Goal: Task Accomplishment & Management: Manage account settings

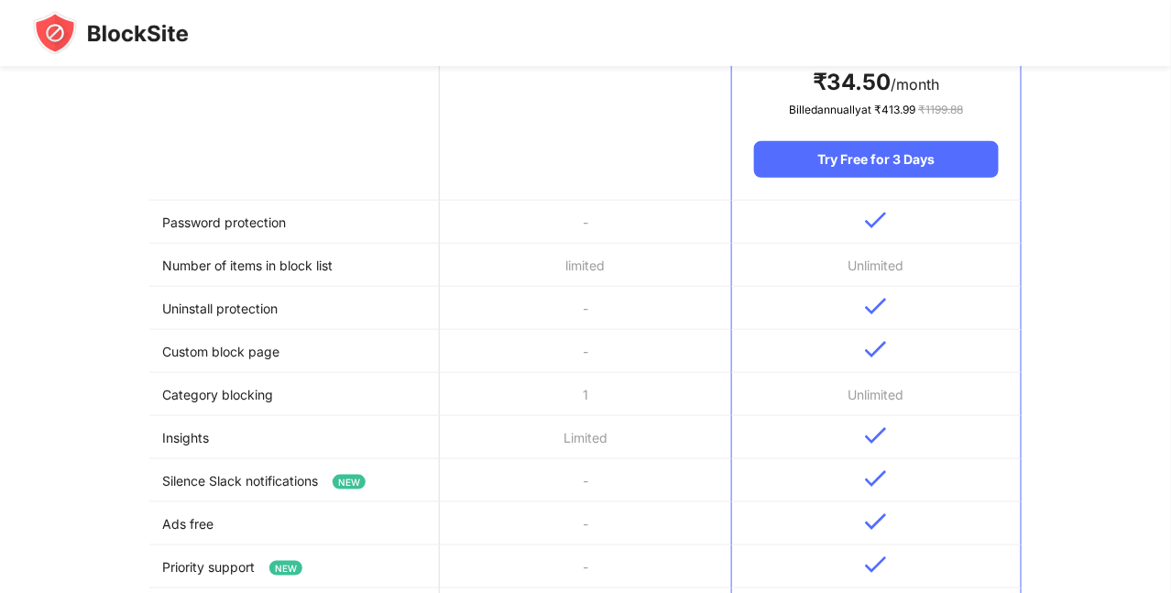
scroll to position [368, 0]
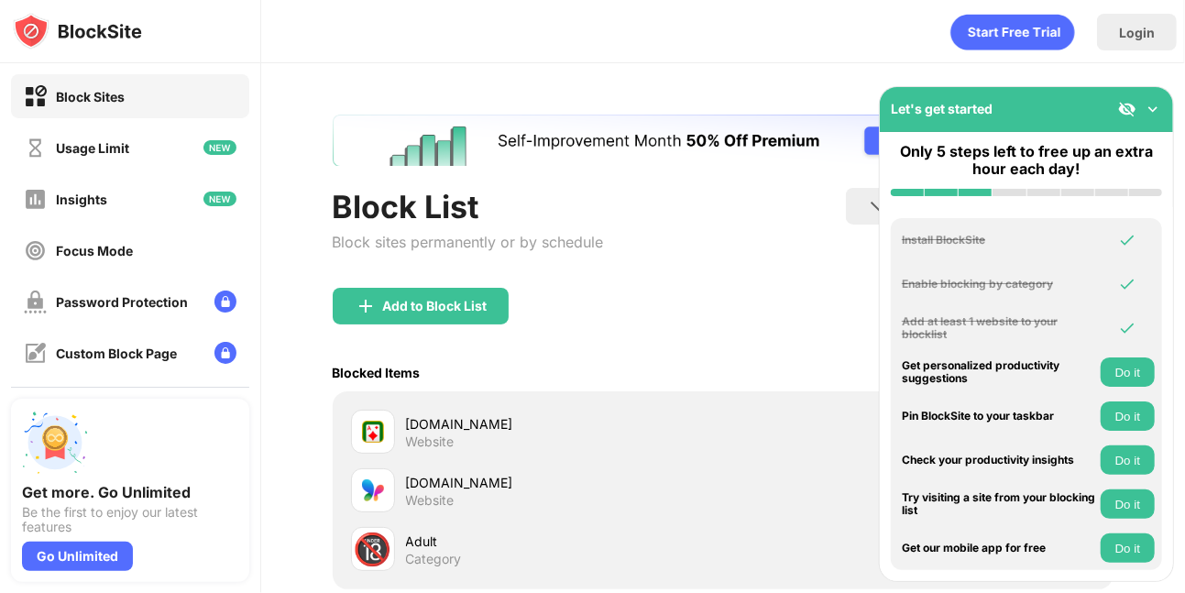
click at [101, 91] on div "Block Sites" at bounding box center [90, 97] width 69 height 16
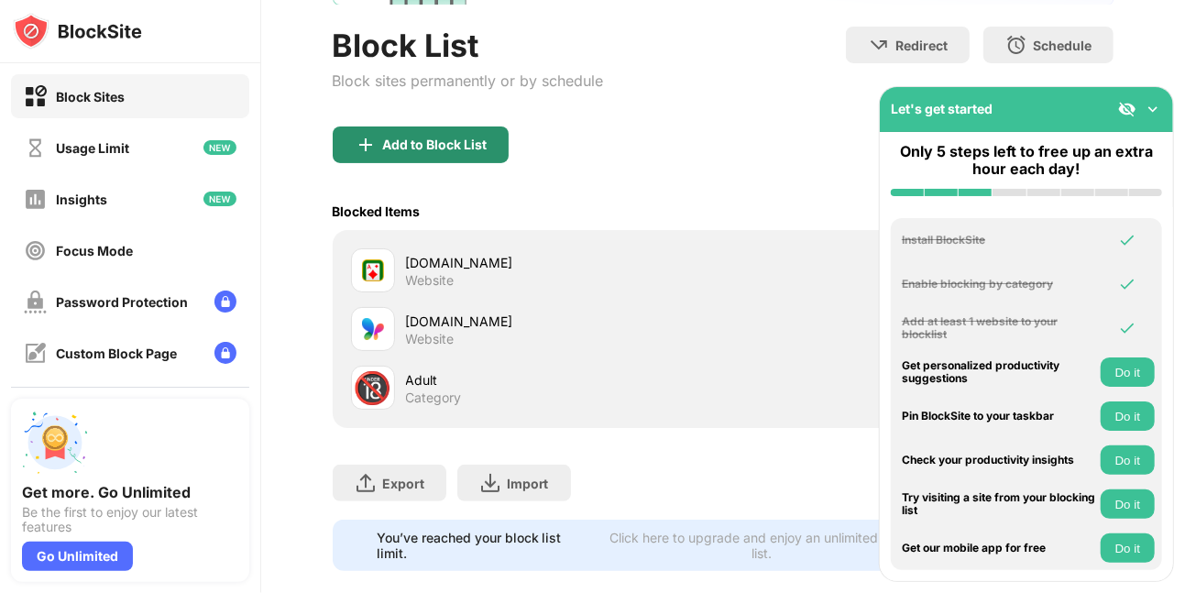
scroll to position [168, 0]
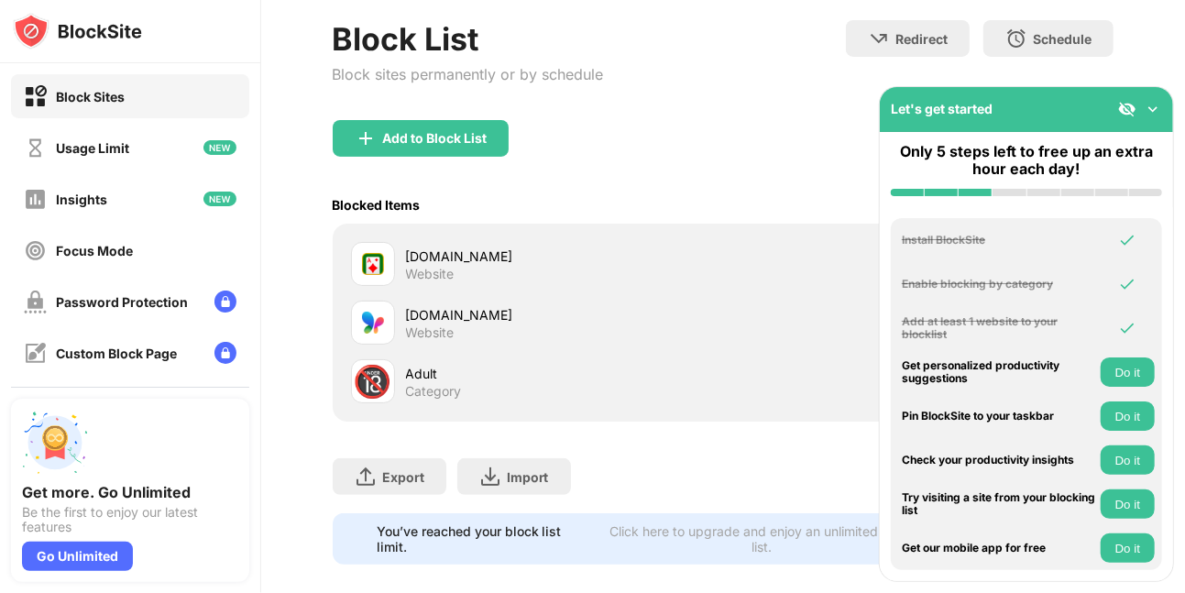
drag, startPoint x: 430, startPoint y: 379, endPoint x: 379, endPoint y: 385, distance: 50.8
click at [379, 385] on div "🔞" at bounding box center [373, 382] width 38 height 38
drag, startPoint x: 379, startPoint y: 385, endPoint x: 404, endPoint y: 417, distance: 40.5
click at [404, 417] on div "[DOMAIN_NAME] Website [DOMAIN_NAME] Website 🔞 Adult Category" at bounding box center [724, 323] width 782 height 198
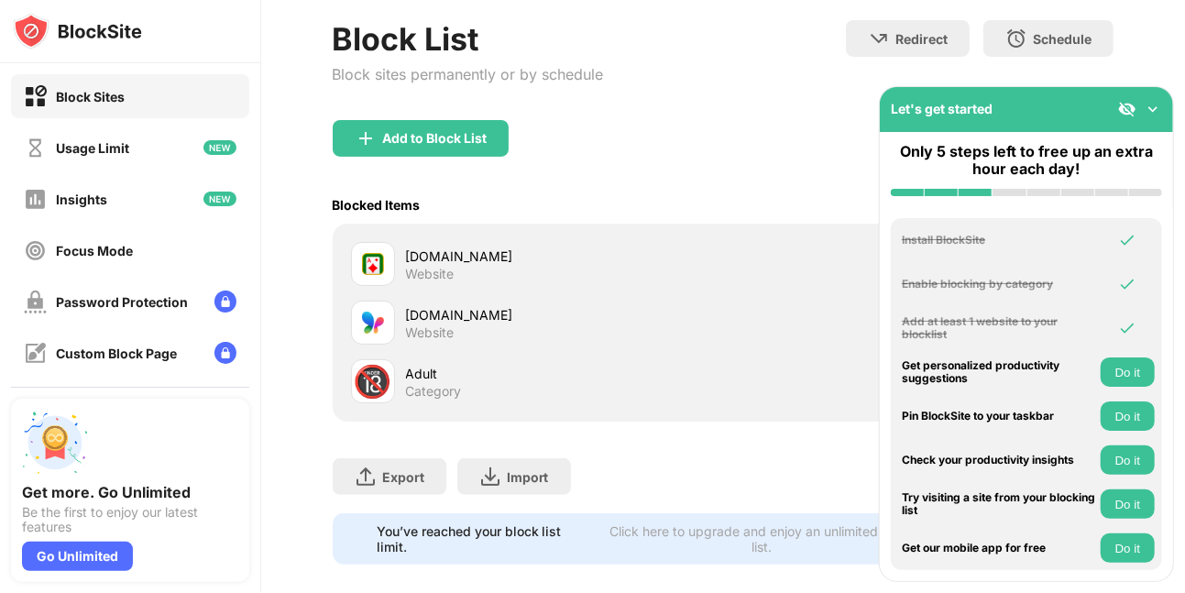
scroll to position [203, 0]
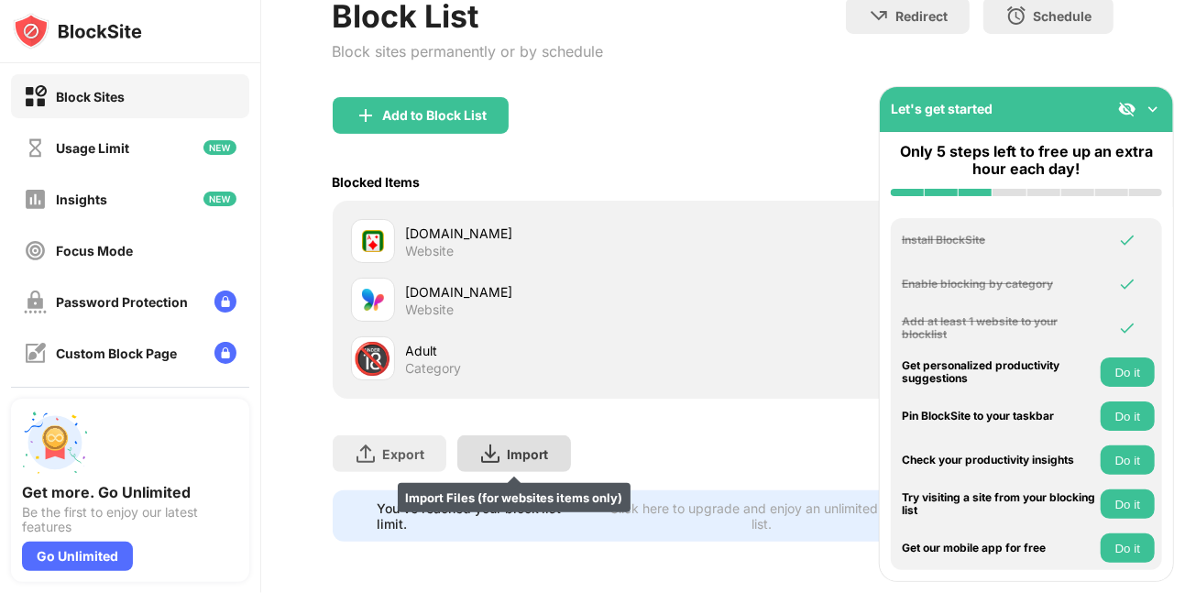
click at [528, 446] on div "Import" at bounding box center [528, 454] width 42 height 16
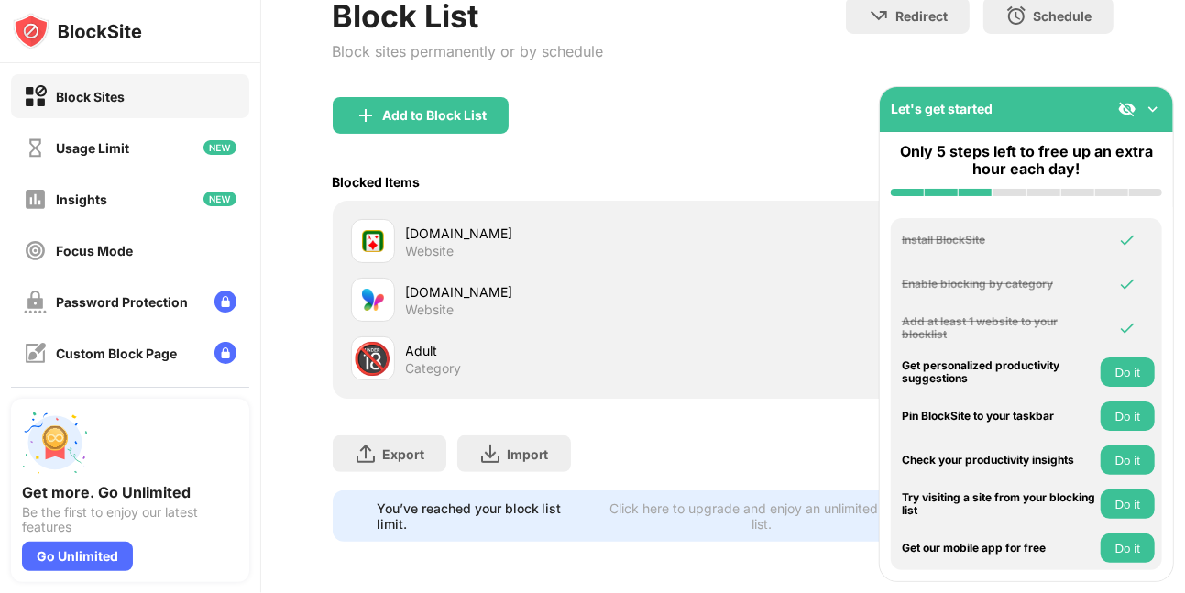
click at [421, 78] on div "Block List Block sites permanently or by schedule" at bounding box center [468, 47] width 271 height 100
click at [407, 108] on div "Add to Block List" at bounding box center [434, 115] width 104 height 15
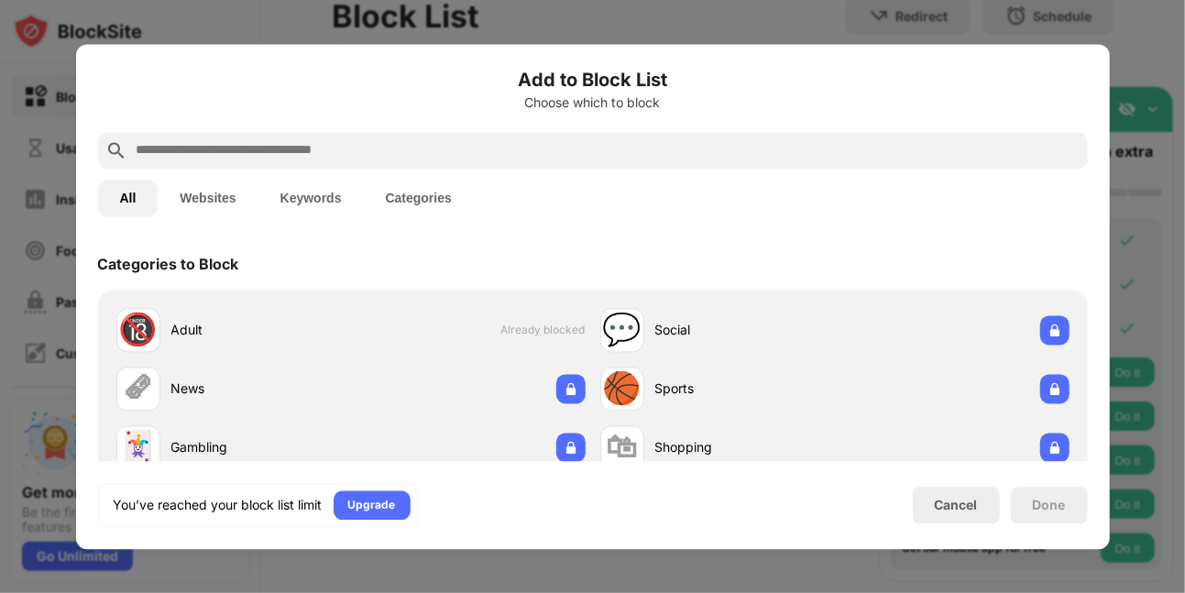
click at [384, 153] on input "text" at bounding box center [608, 150] width 946 height 22
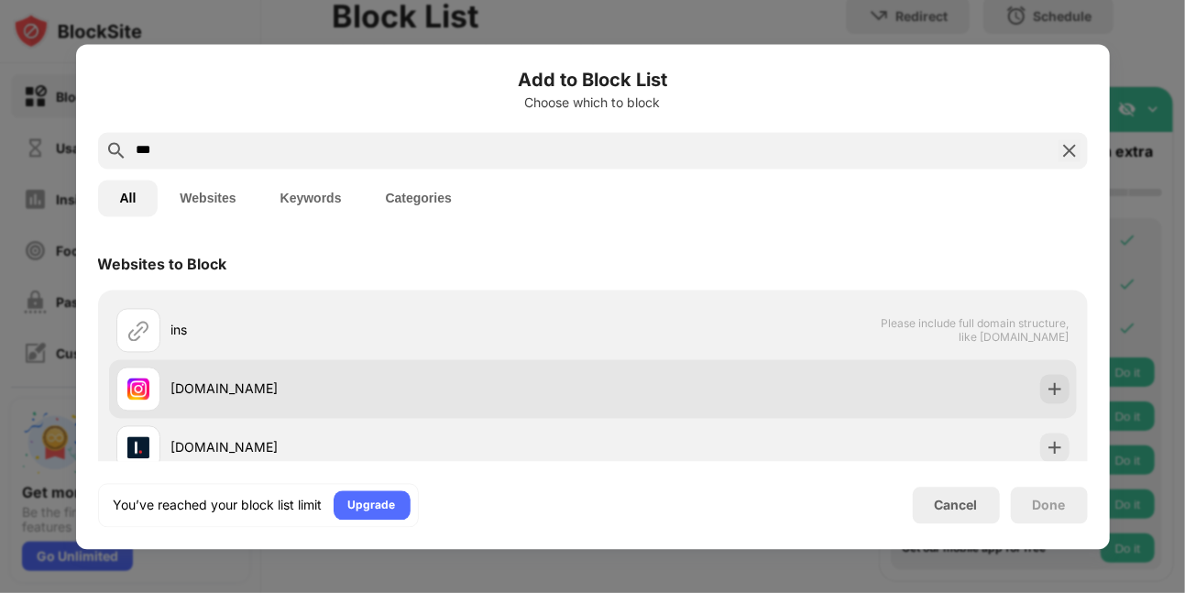
type input "***"
click at [195, 401] on div "[DOMAIN_NAME]" at bounding box center [354, 389] width 477 height 44
click at [1046, 379] on img at bounding box center [1055, 388] width 18 height 18
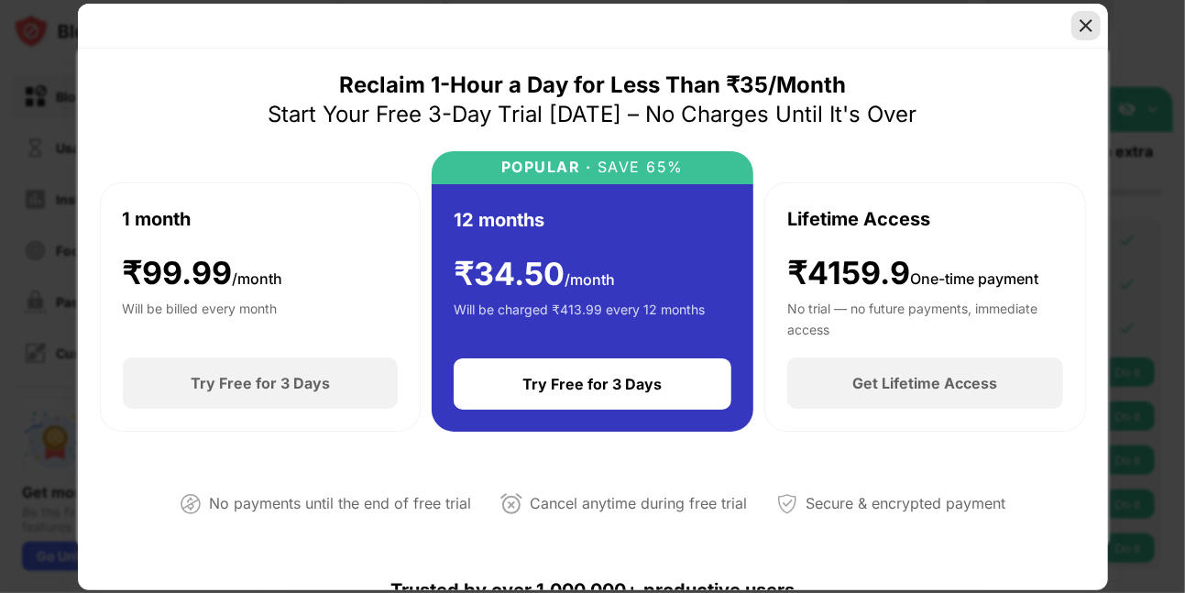
click at [1080, 28] on img at bounding box center [1086, 25] width 18 height 18
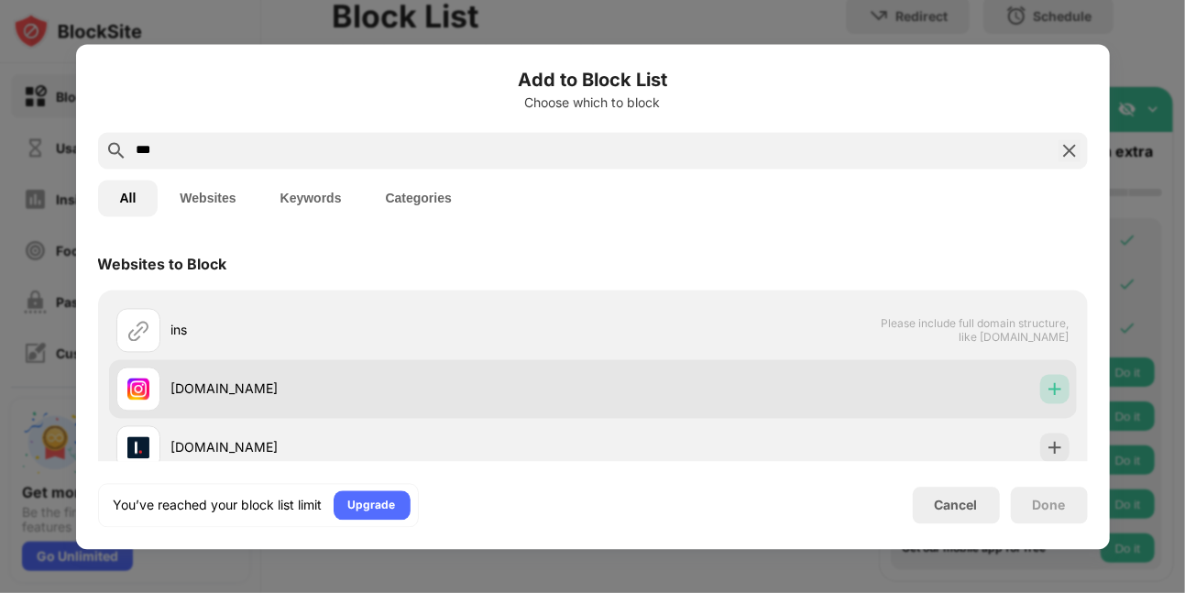
click at [1046, 391] on img at bounding box center [1055, 388] width 18 height 18
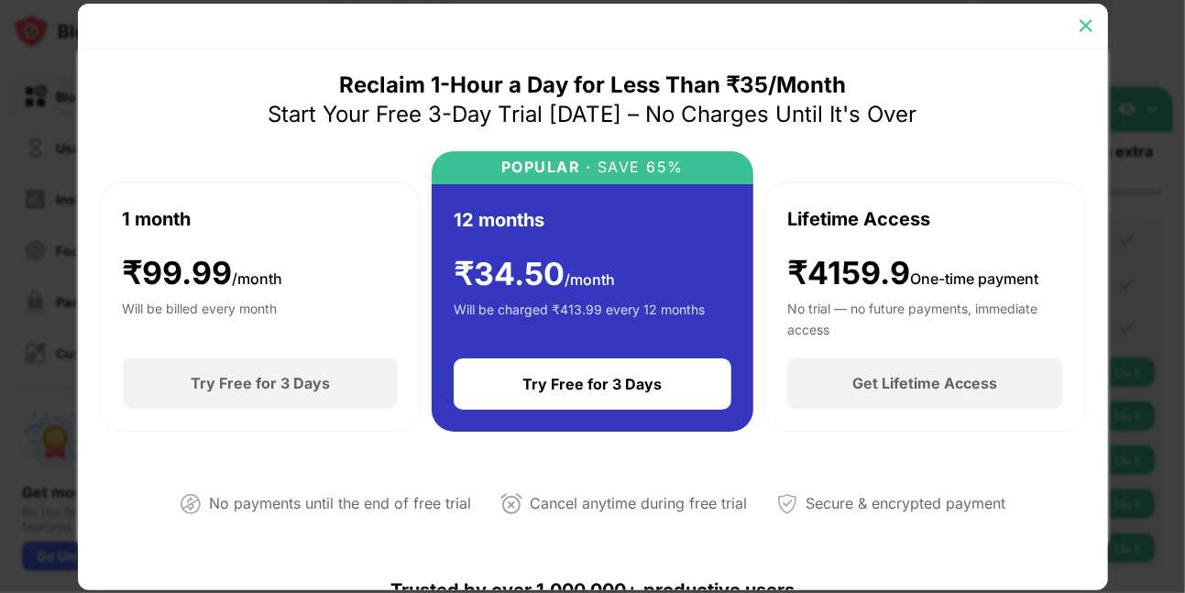
click at [1081, 34] on img at bounding box center [1086, 25] width 18 height 18
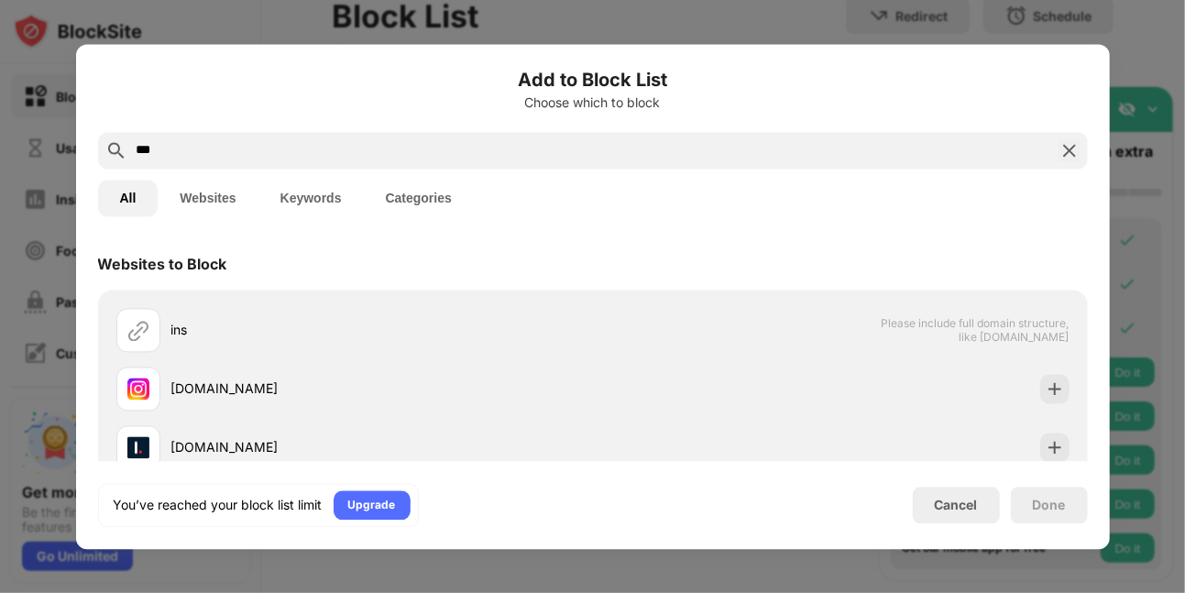
click at [1068, 156] on img at bounding box center [1070, 150] width 22 height 22
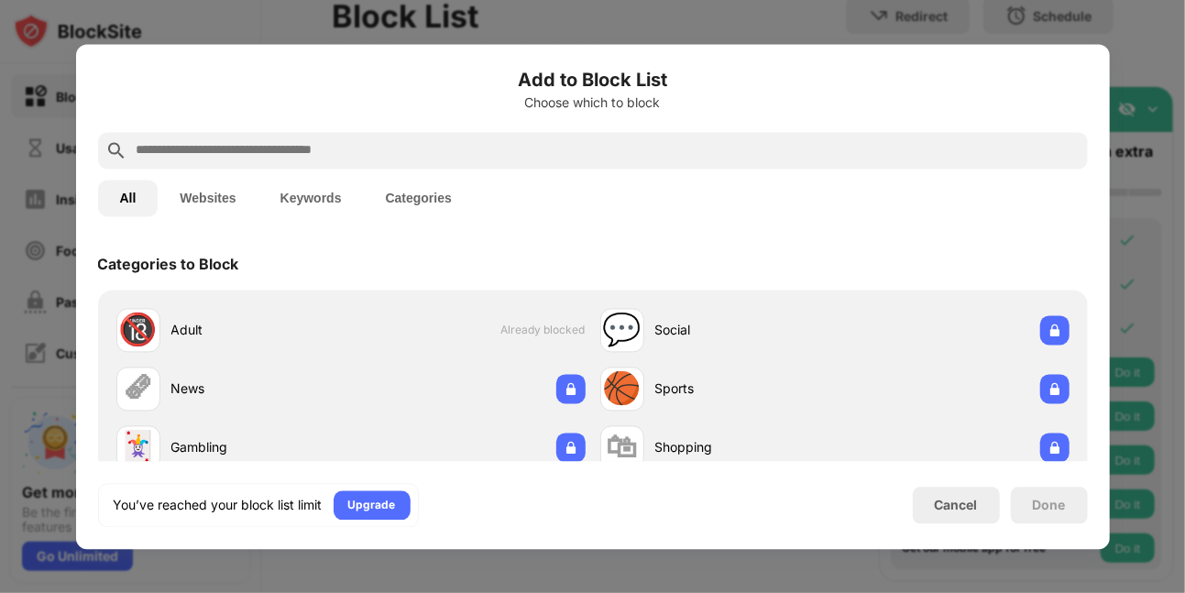
click at [1139, 159] on div at bounding box center [592, 296] width 1185 height 593
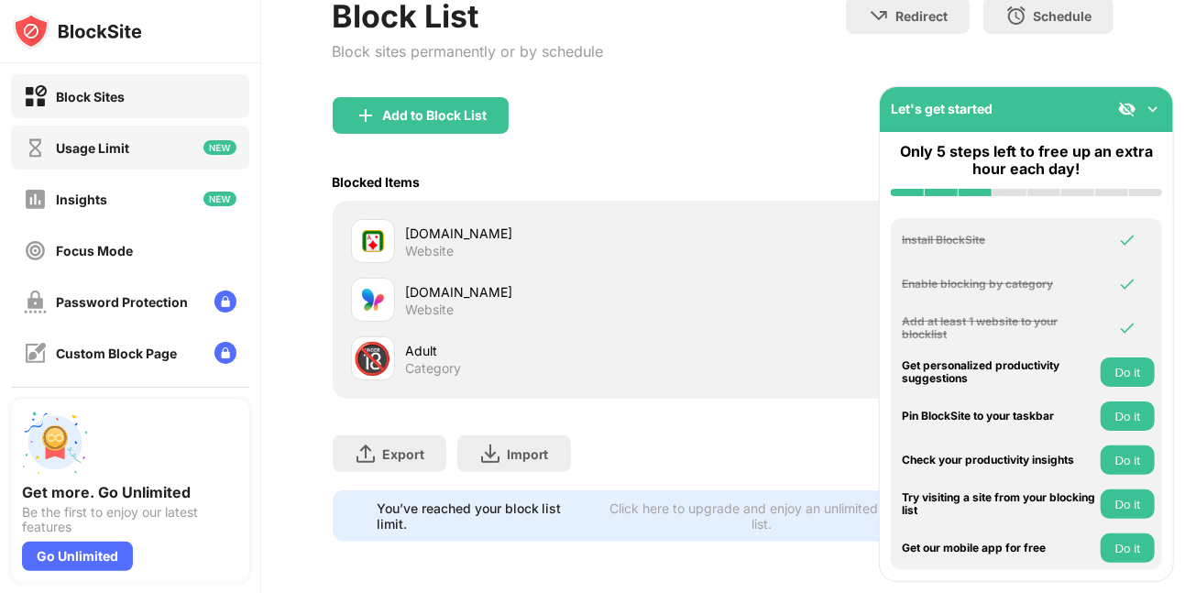
click at [188, 138] on div "Usage Limit" at bounding box center [130, 148] width 238 height 44
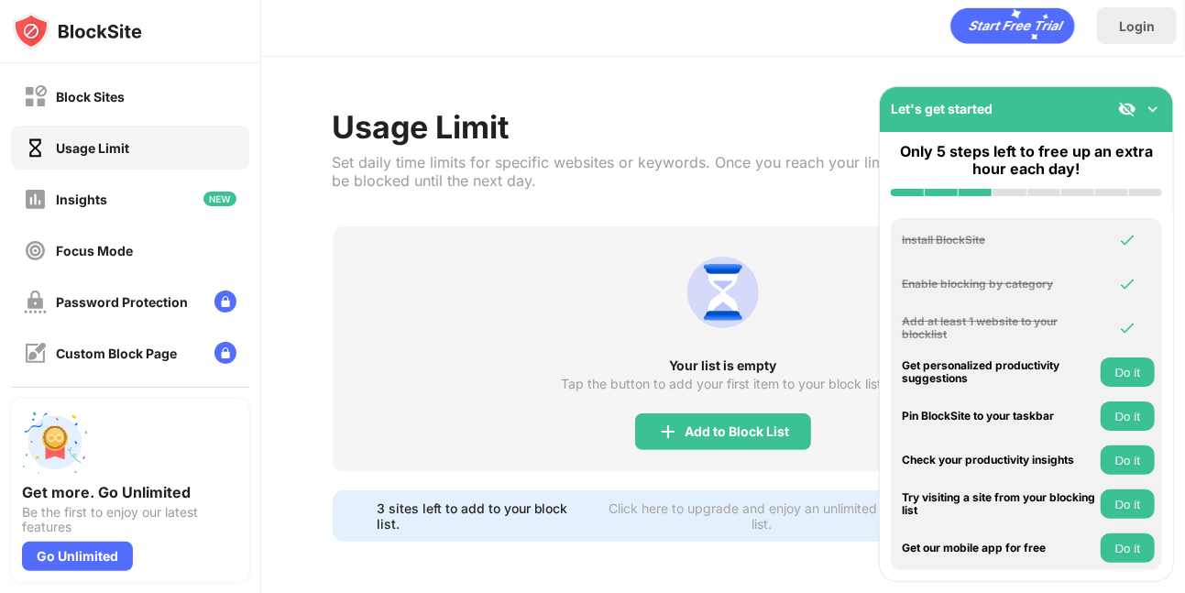
scroll to position [17, 0]
click at [188, 138] on div "Usage Limit" at bounding box center [130, 148] width 238 height 44
click at [695, 424] on div "Add to Block List" at bounding box center [737, 431] width 104 height 15
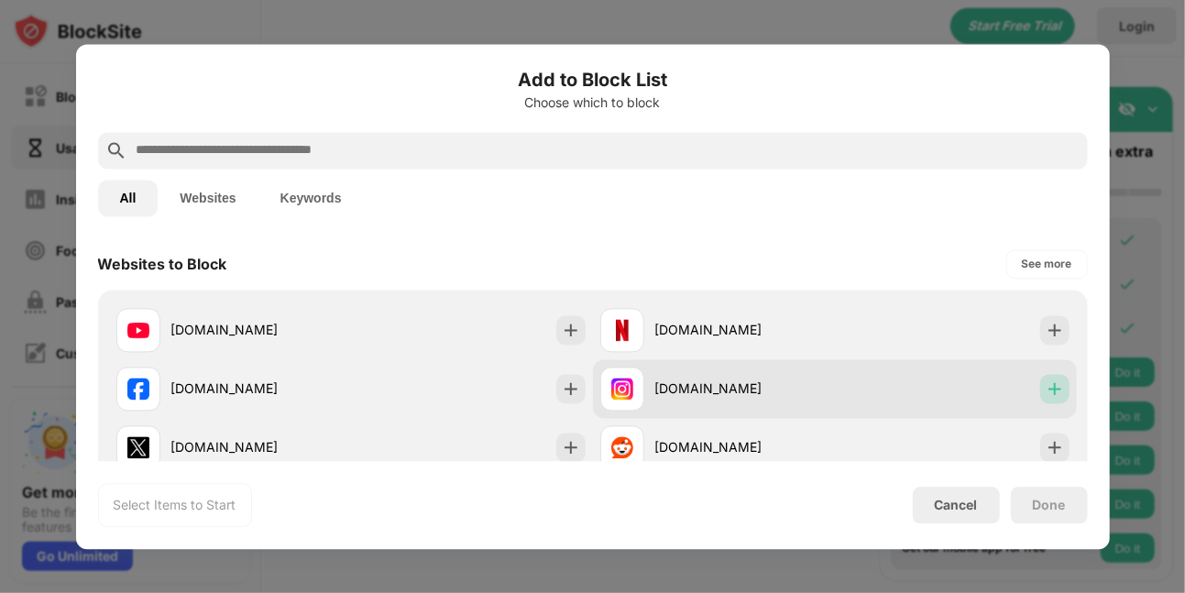
click at [1047, 389] on img at bounding box center [1055, 388] width 18 height 18
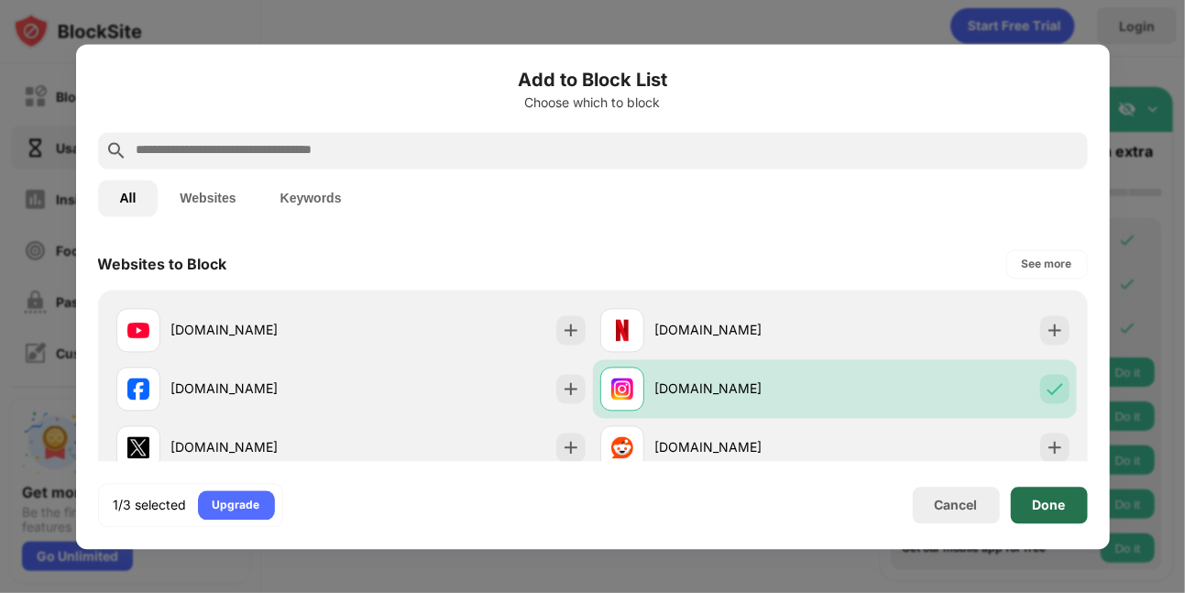
click at [1038, 510] on div "Done" at bounding box center [1049, 505] width 33 height 15
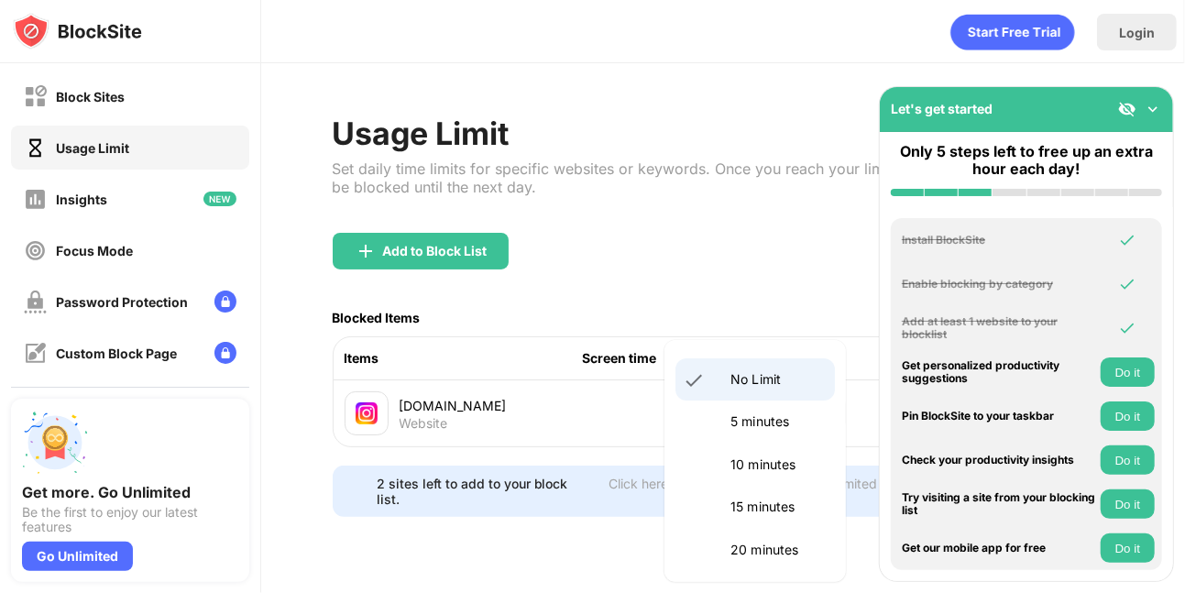
click at [802, 412] on body "Block Sites Usage Limit Insights Focus Mode Password Protection Custom Block Pa…" at bounding box center [592, 296] width 1185 height 593
click at [763, 421] on p "5 minutes" at bounding box center [776, 421] width 93 height 20
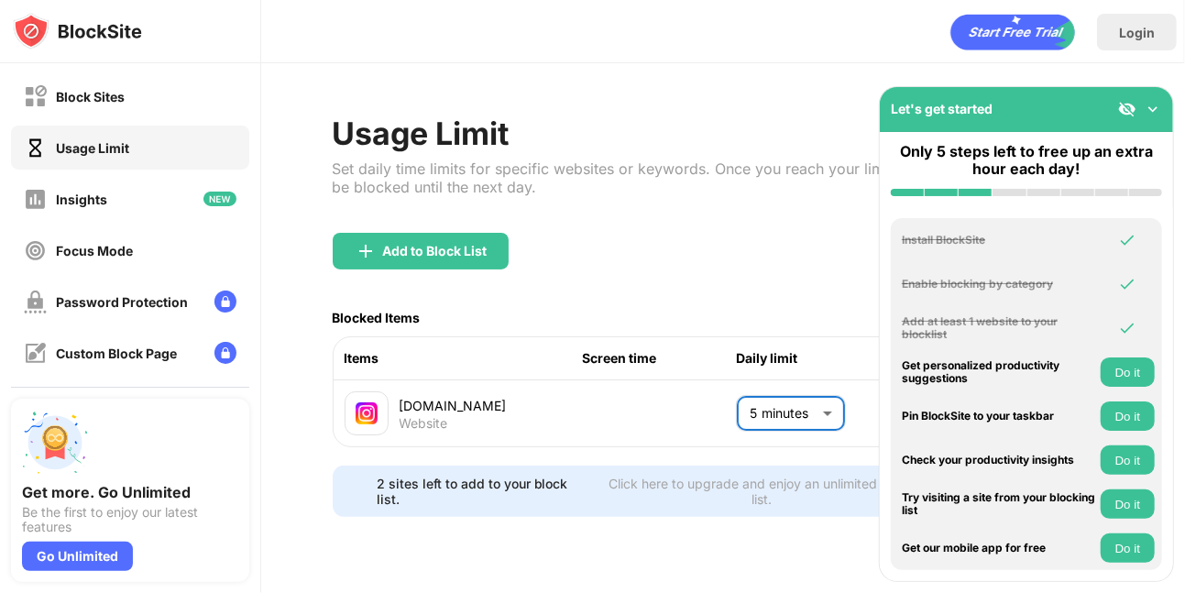
type input "*"
click at [652, 532] on div "Usage Limit Set daily time limits for specific websites or keywords. Once you r…" at bounding box center [723, 315] width 924 height 505
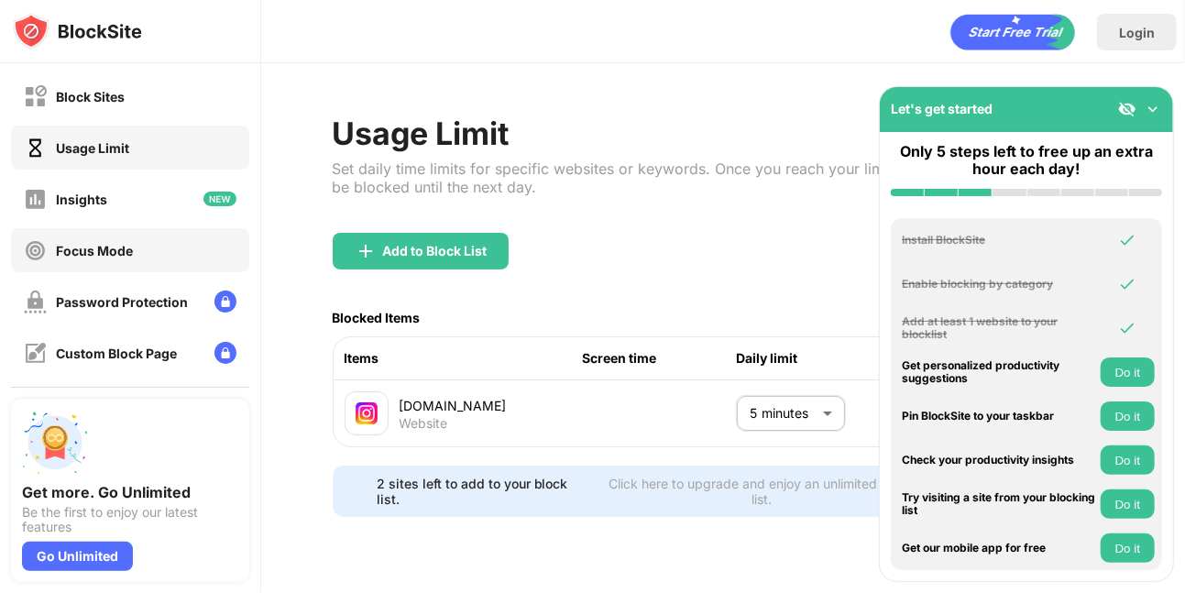
click at [126, 247] on div "Focus Mode" at bounding box center [94, 251] width 77 height 16
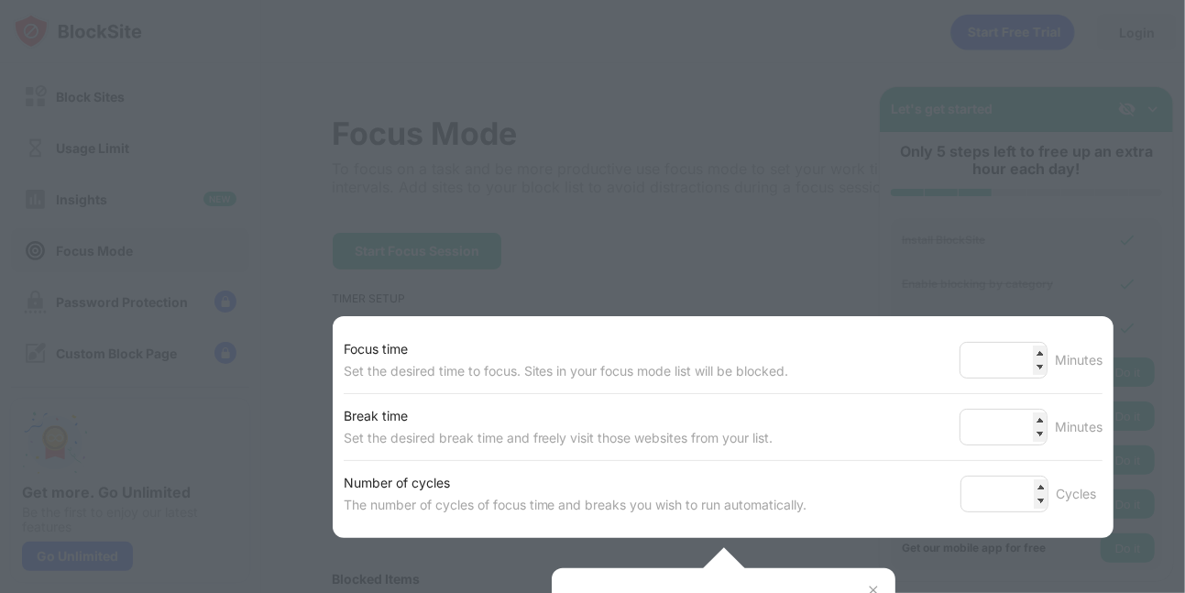
drag, startPoint x: 389, startPoint y: 358, endPoint x: 529, endPoint y: 360, distance: 140.2
click at [529, 360] on div "Set the desired time to focus. Sites in your focus mode list will be blocked." at bounding box center [566, 371] width 445 height 22
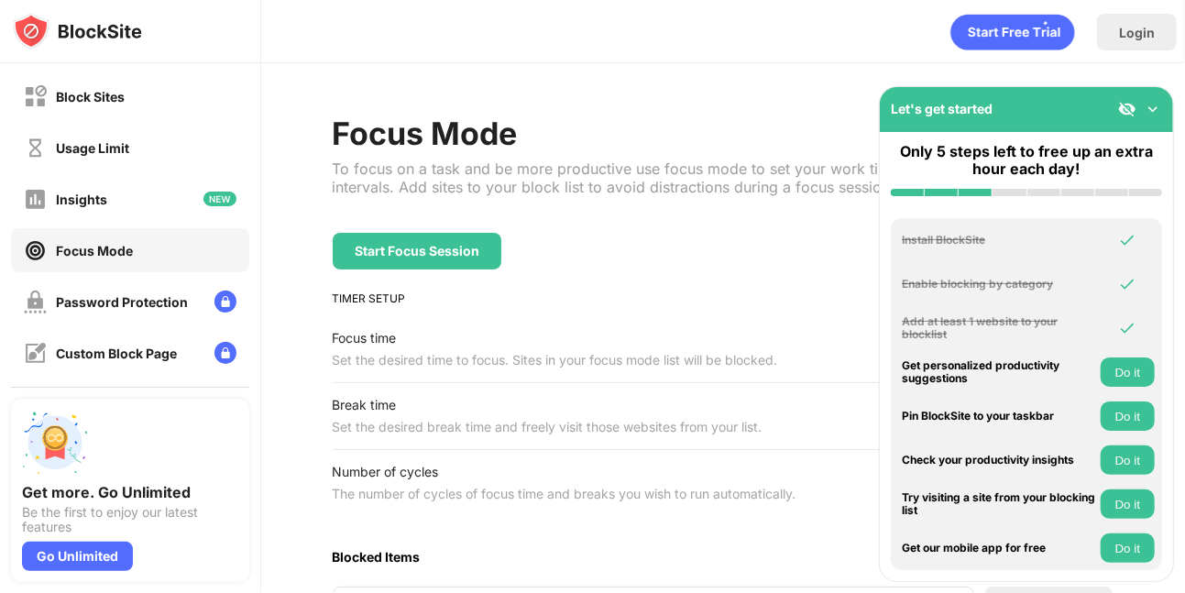
drag, startPoint x: 529, startPoint y: 360, endPoint x: 736, endPoint y: 358, distance: 207.1
click at [736, 358] on div "Set the desired time to focus. Sites in your focus mode list will be blocked." at bounding box center [555, 360] width 445 height 22
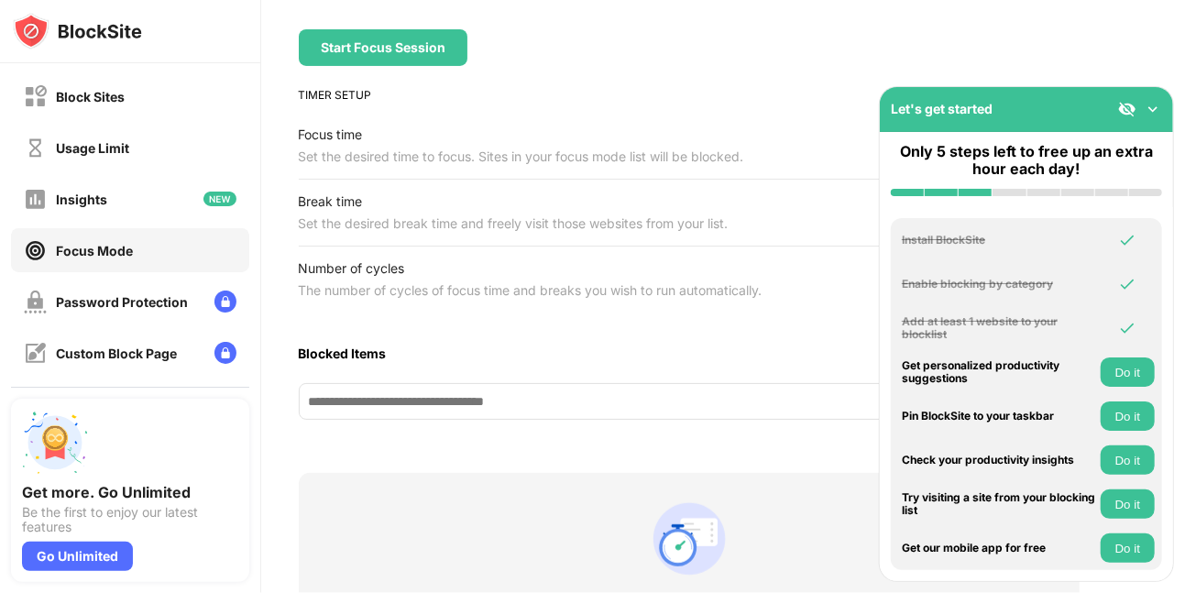
scroll to position [174, 34]
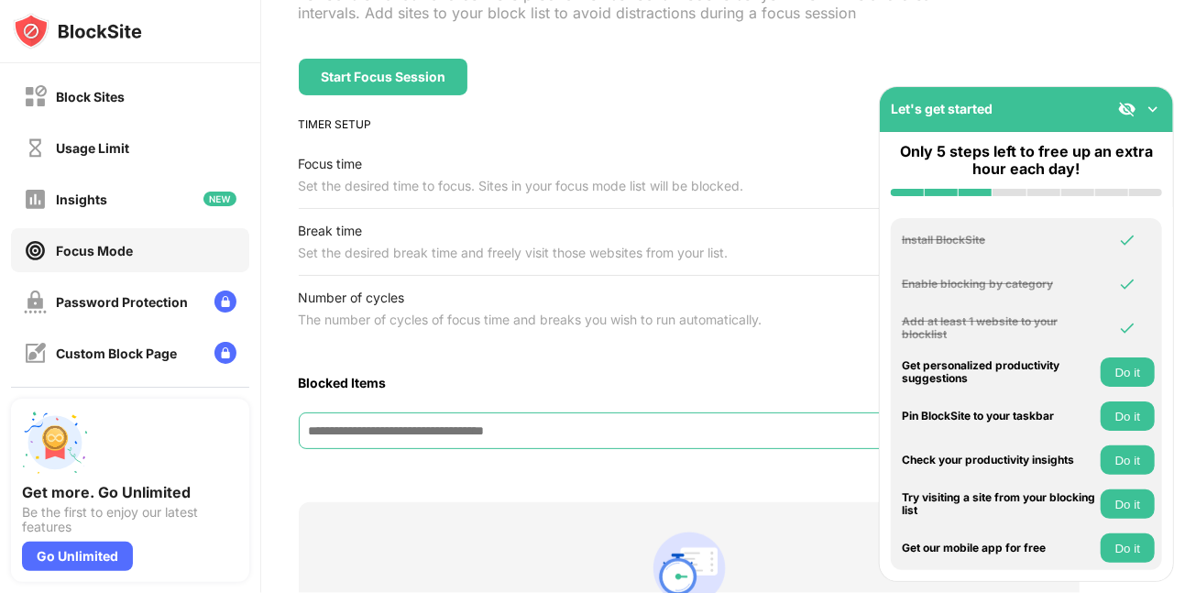
click at [445, 412] on input at bounding box center [620, 430] width 642 height 37
type input "**********"
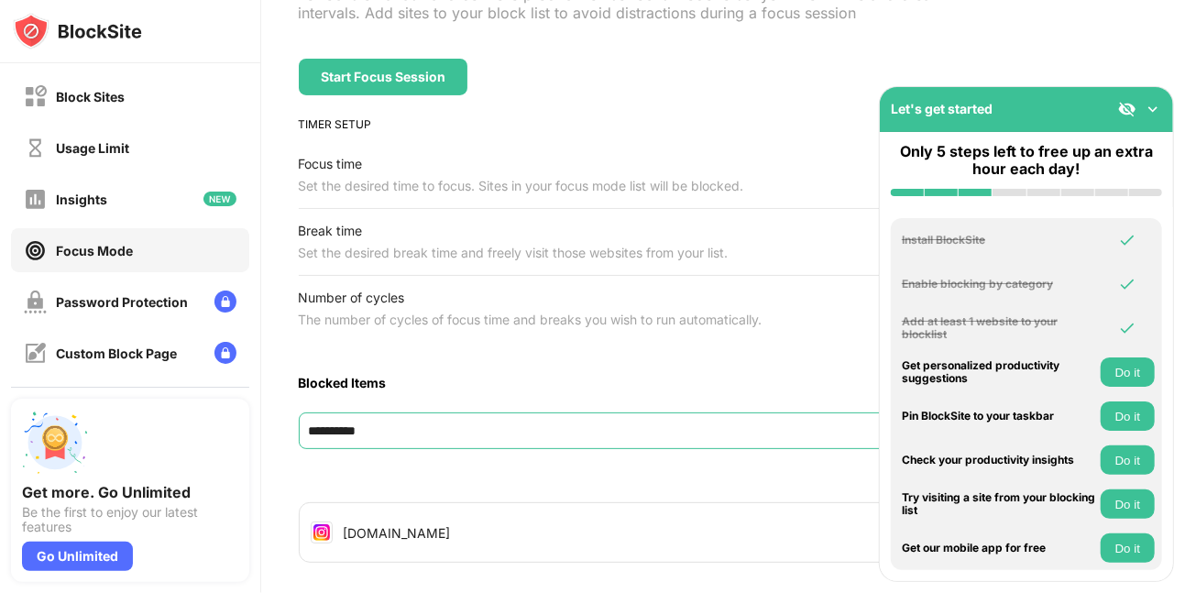
type input "**********"
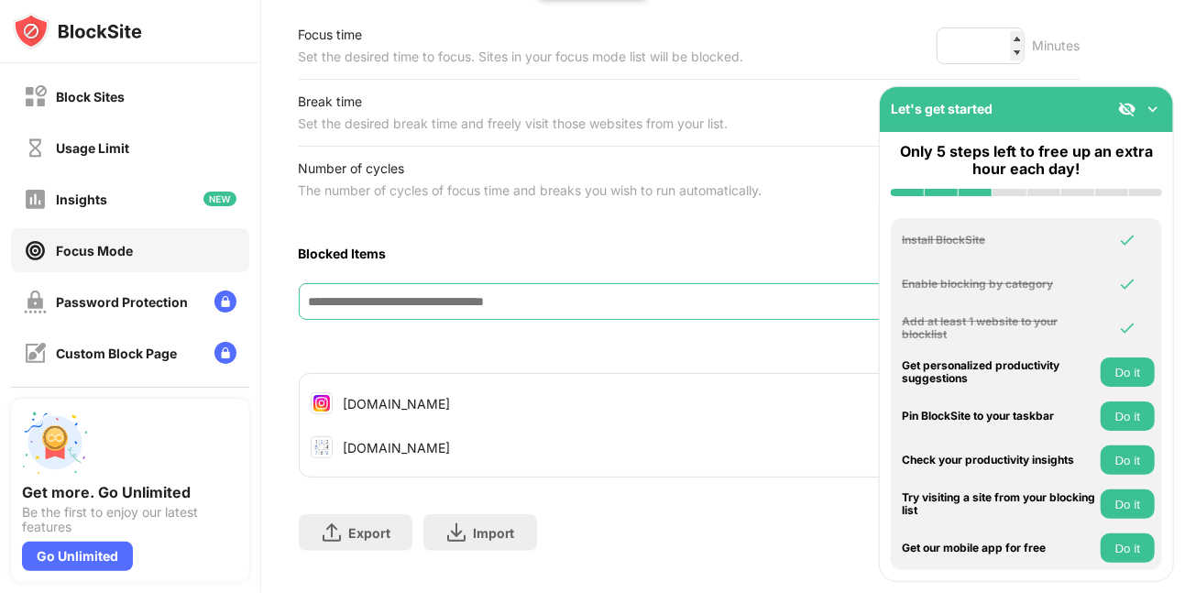
scroll to position [341, 34]
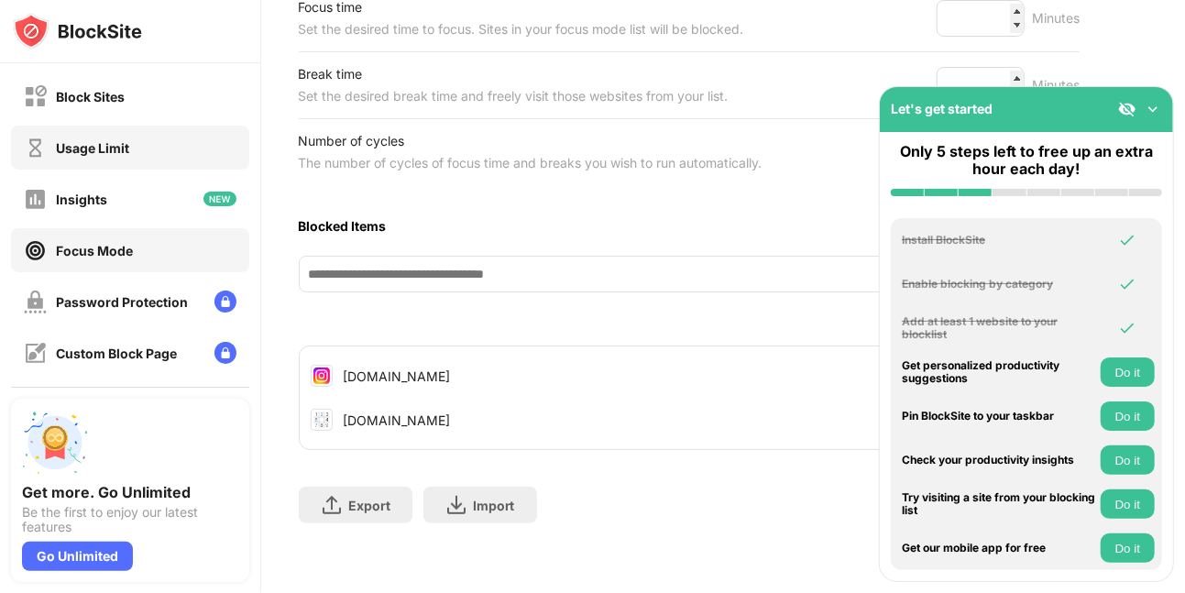
click at [121, 151] on div "Usage Limit" at bounding box center [92, 148] width 73 height 16
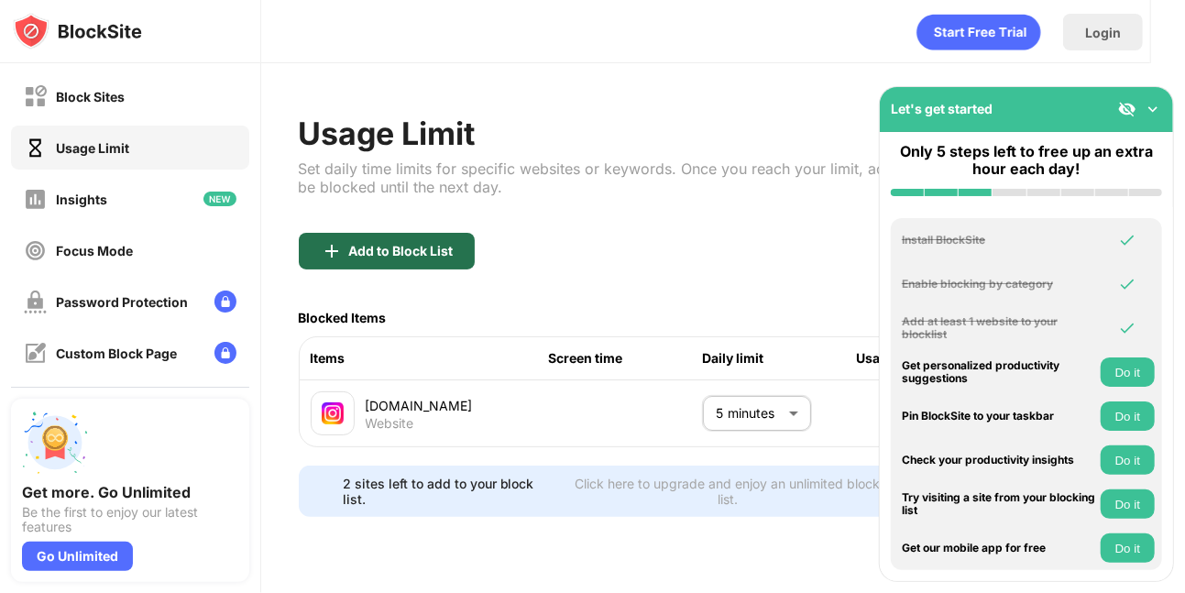
click at [358, 261] on div "Add to Block List" at bounding box center [387, 251] width 176 height 37
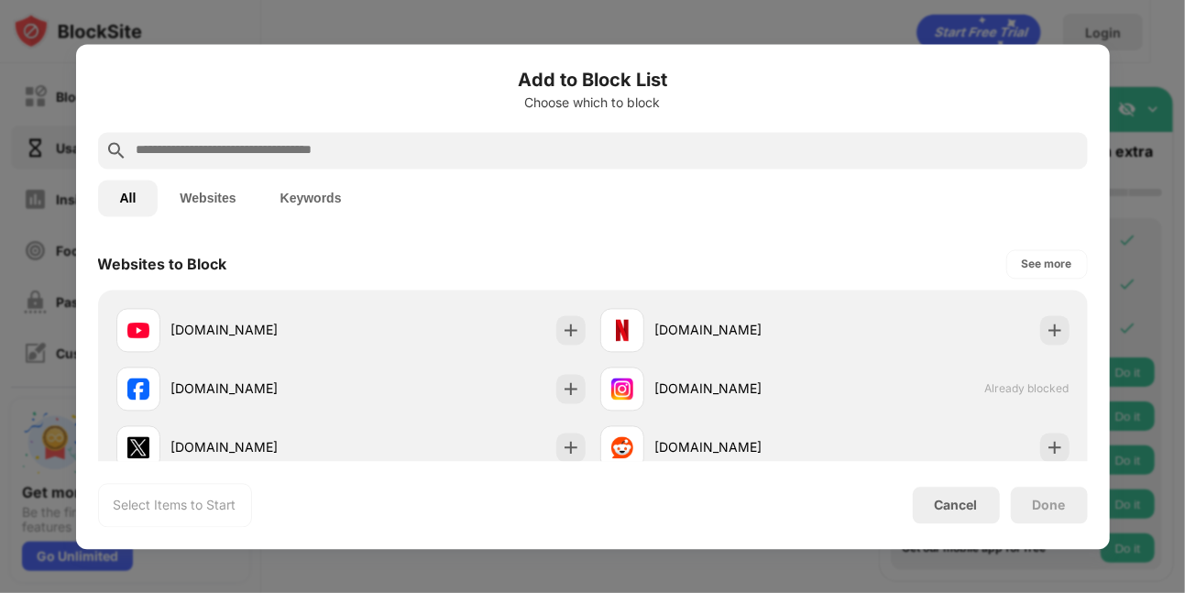
click at [283, 135] on div at bounding box center [593, 150] width 990 height 37
click at [283, 140] on input "text" at bounding box center [608, 150] width 946 height 22
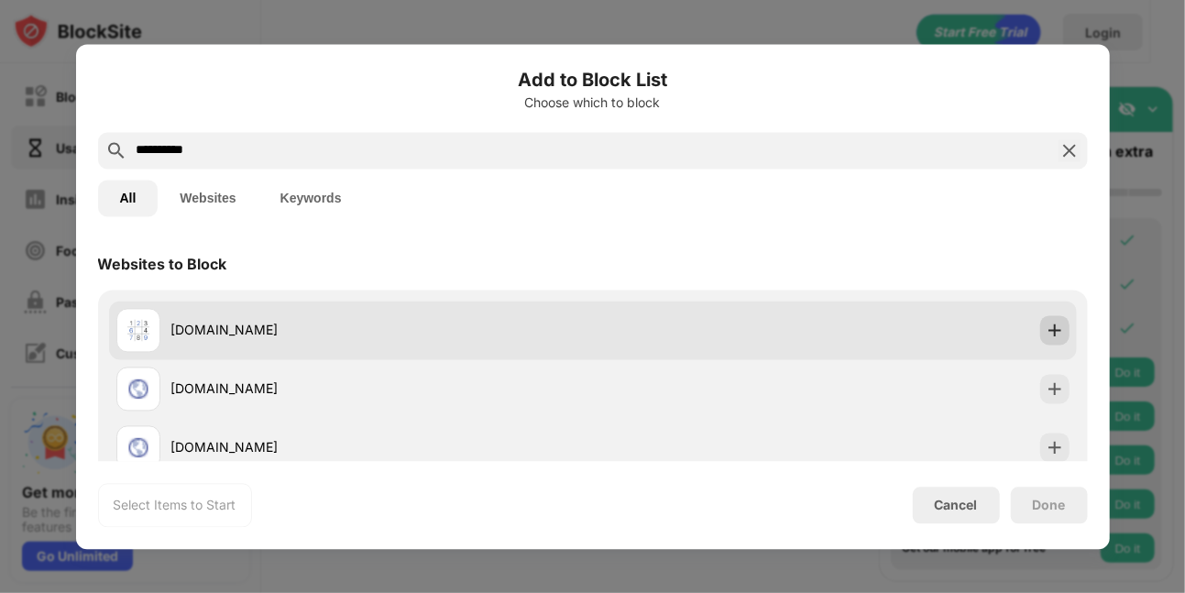
type input "**********"
click at [1046, 326] on img at bounding box center [1055, 330] width 18 height 18
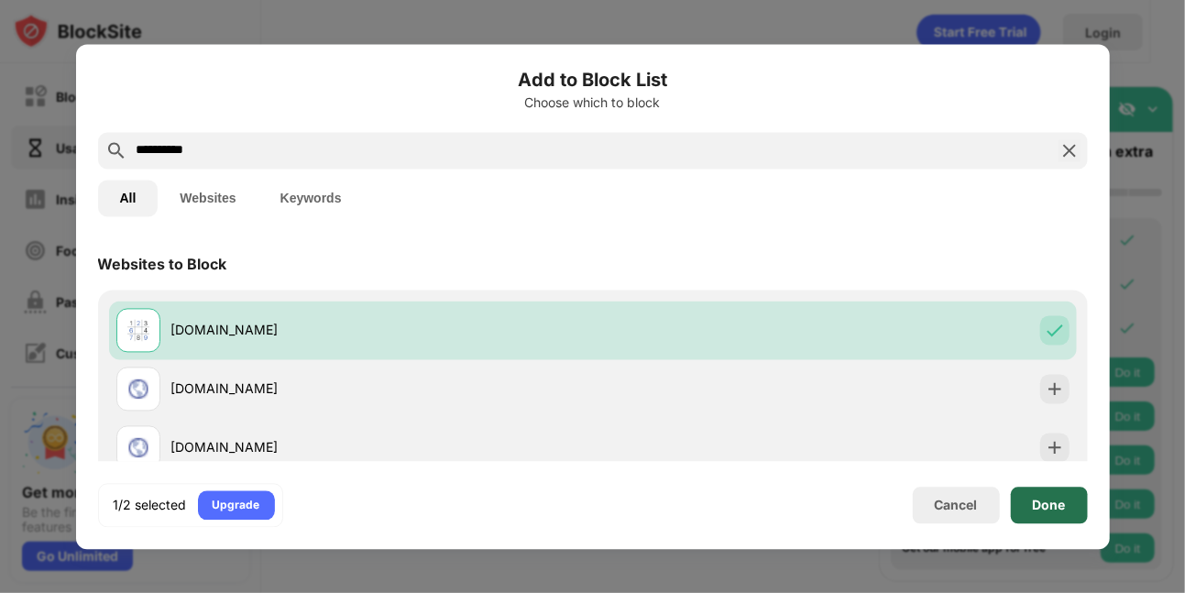
click at [1061, 499] on div "Done" at bounding box center [1049, 505] width 33 height 15
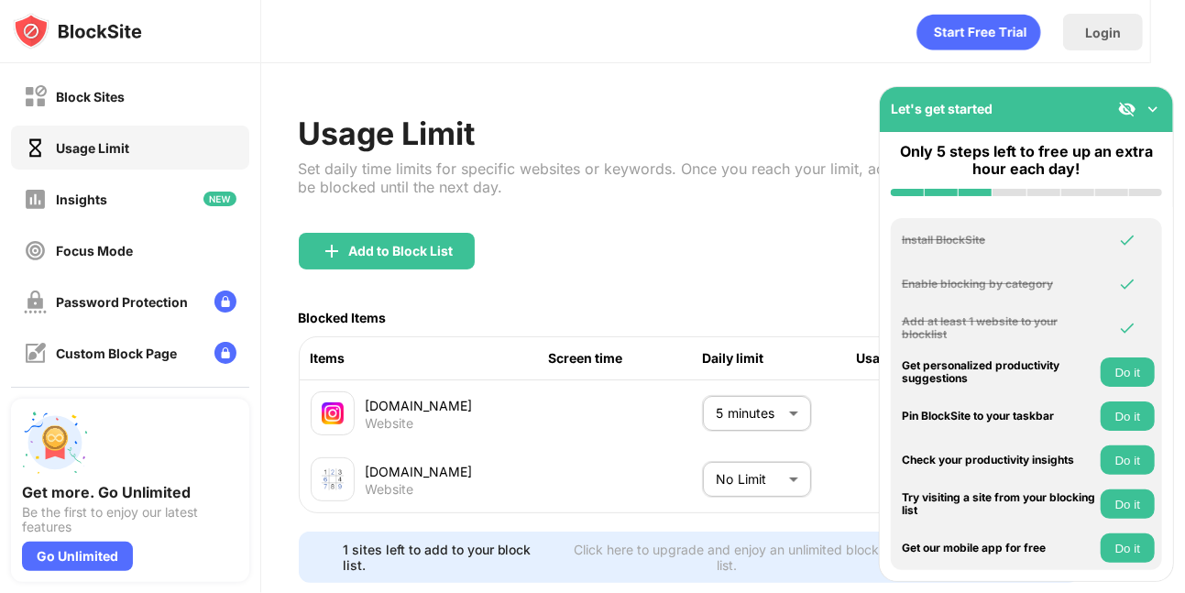
click at [752, 488] on body "Block Sites Usage Limit Insights Focus Mode Password Protection Custom Block Pa…" at bounding box center [592, 296] width 1185 height 593
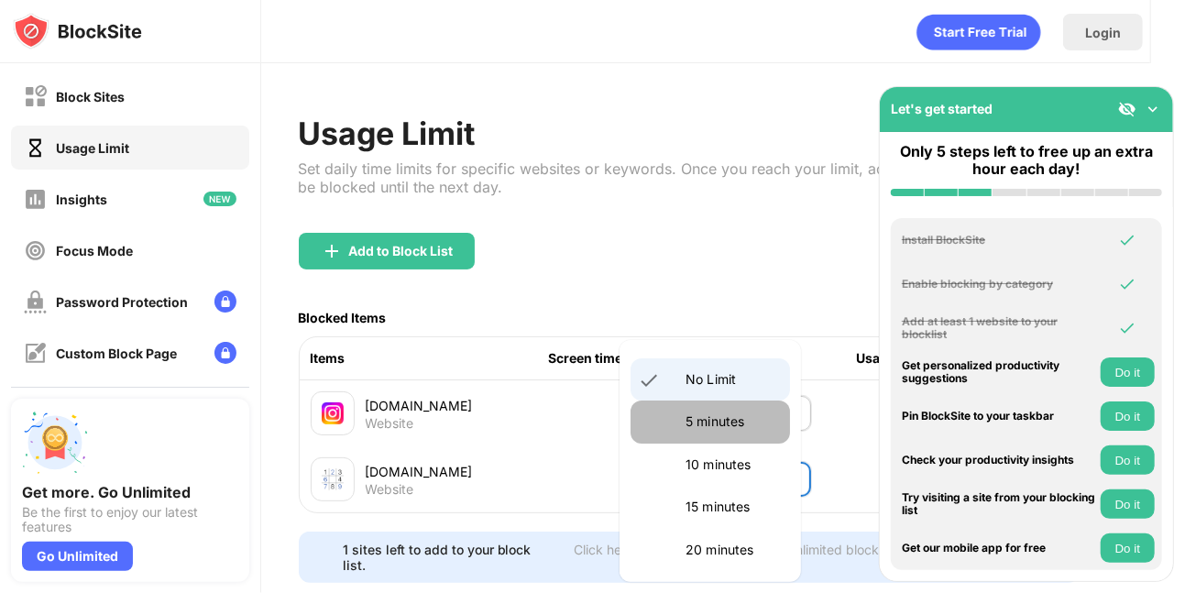
click at [722, 404] on li "5 minutes" at bounding box center [710, 422] width 159 height 42
type input "*"
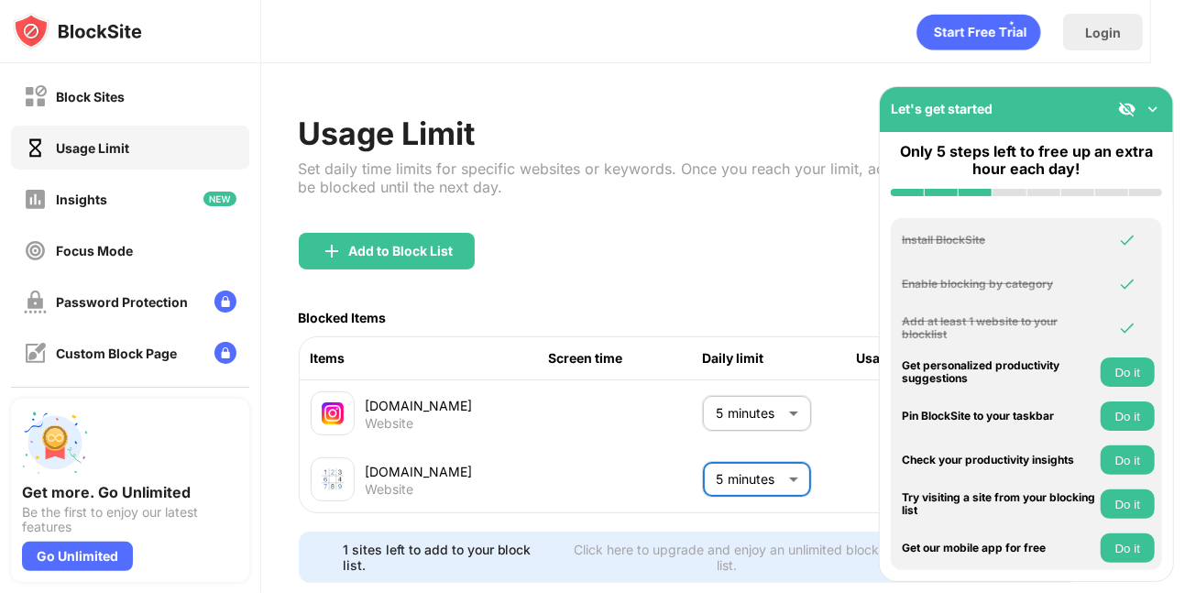
scroll to position [60, 34]
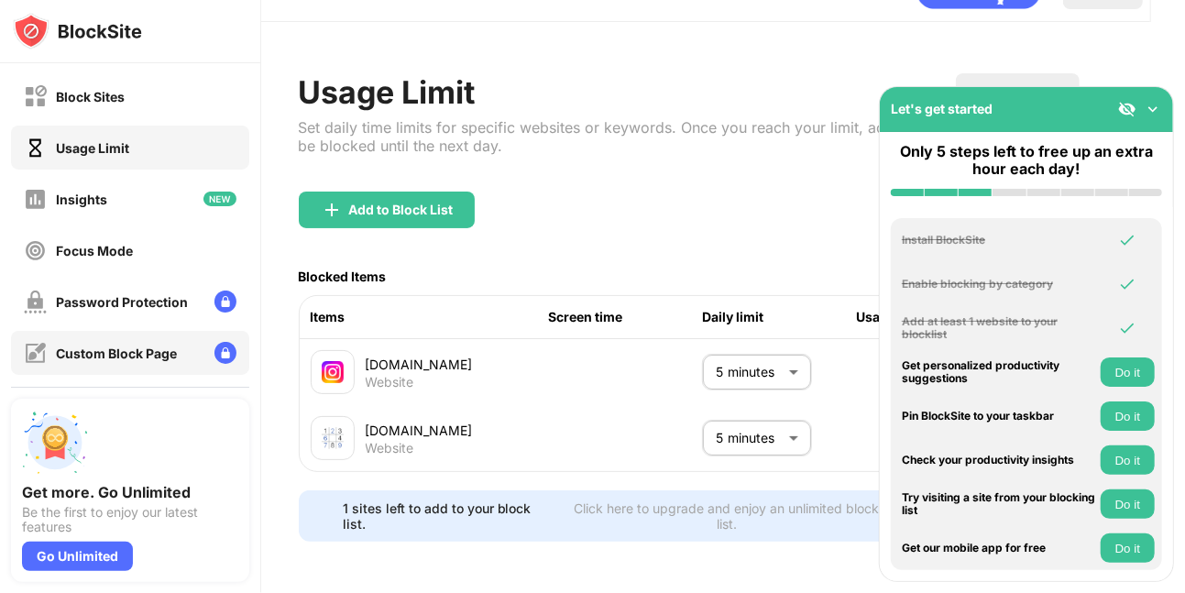
click at [106, 339] on div "Custom Block Page" at bounding box center [130, 353] width 238 height 44
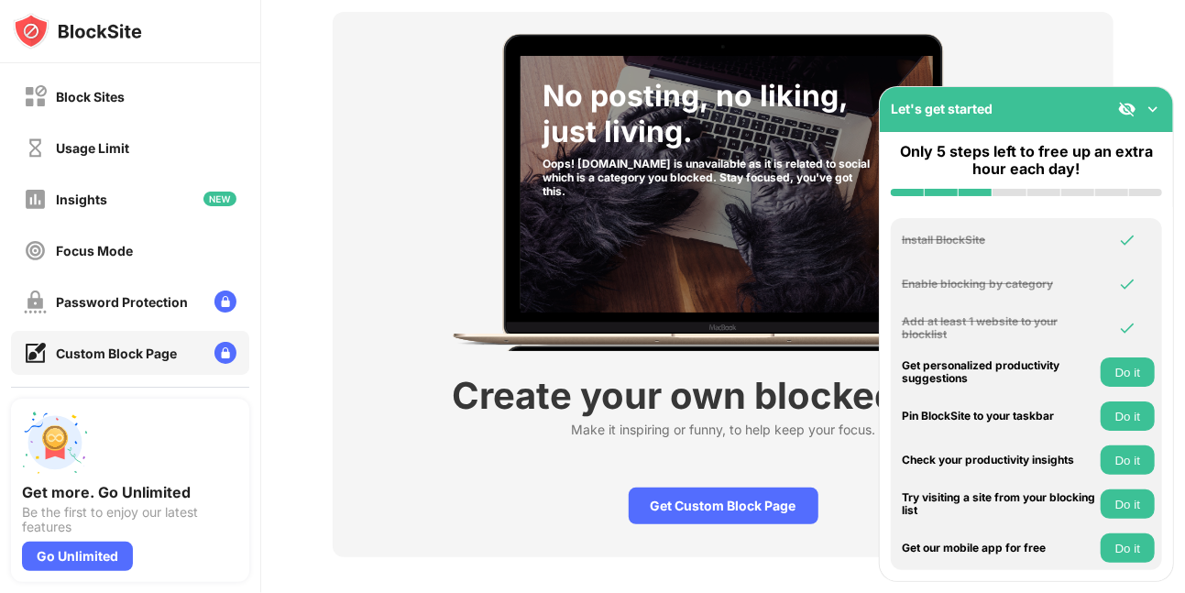
scroll to position [131, 13]
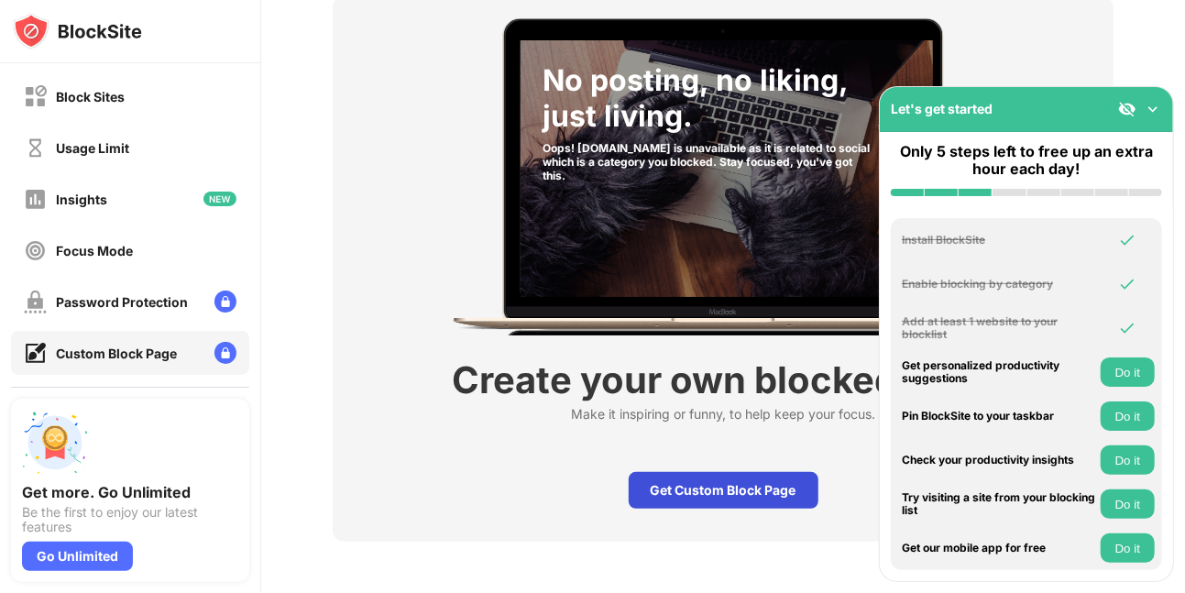
click at [672, 480] on div "Get Custom Block Page" at bounding box center [724, 490] width 190 height 37
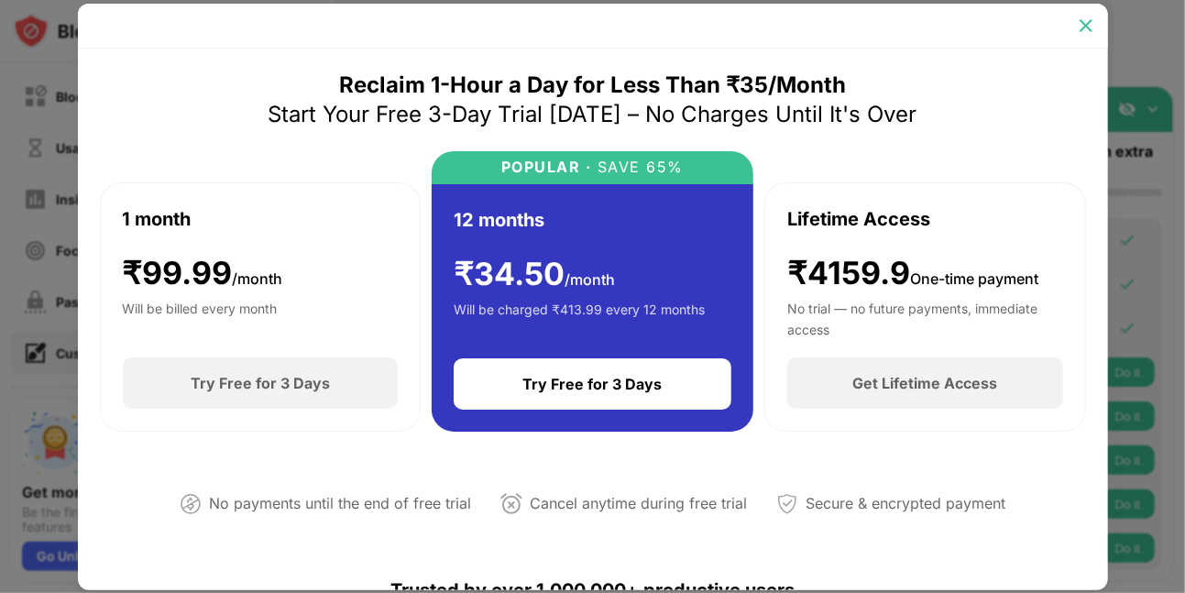
click at [1089, 31] on img at bounding box center [1086, 25] width 18 height 18
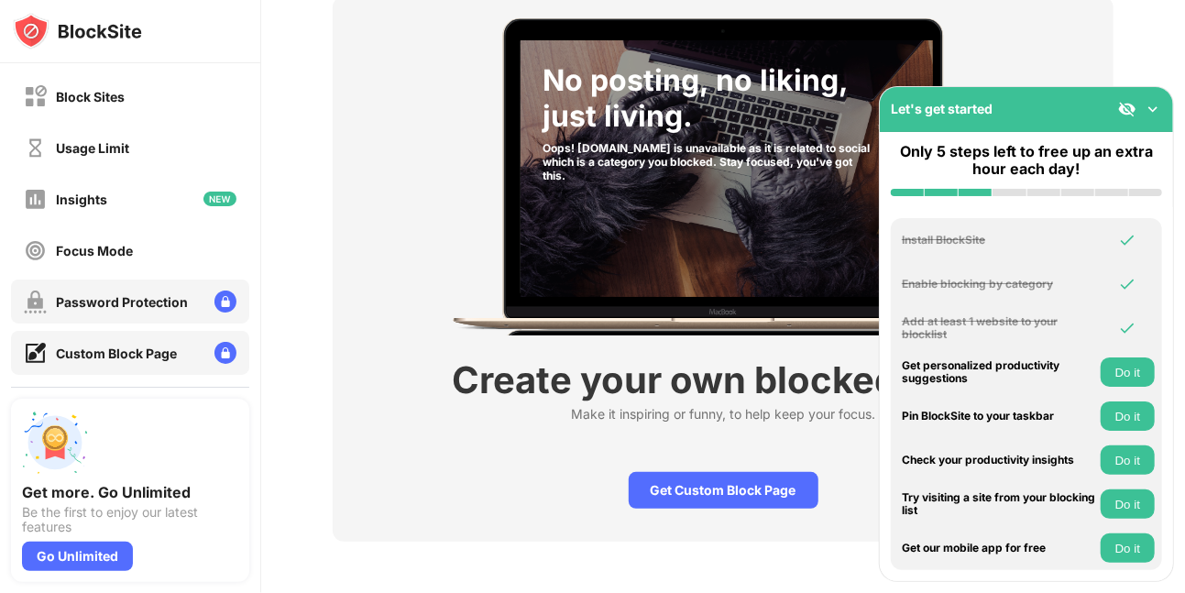
click at [161, 302] on div "Password Protection" at bounding box center [122, 302] width 132 height 16
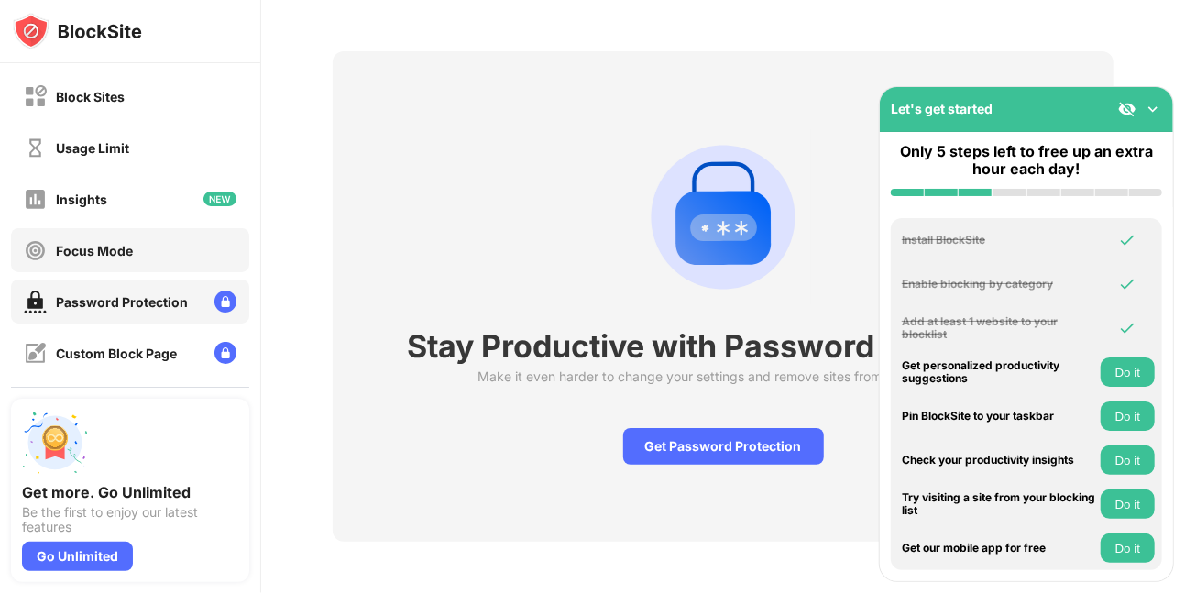
click at [120, 243] on div "Focus Mode" at bounding box center [94, 251] width 77 height 16
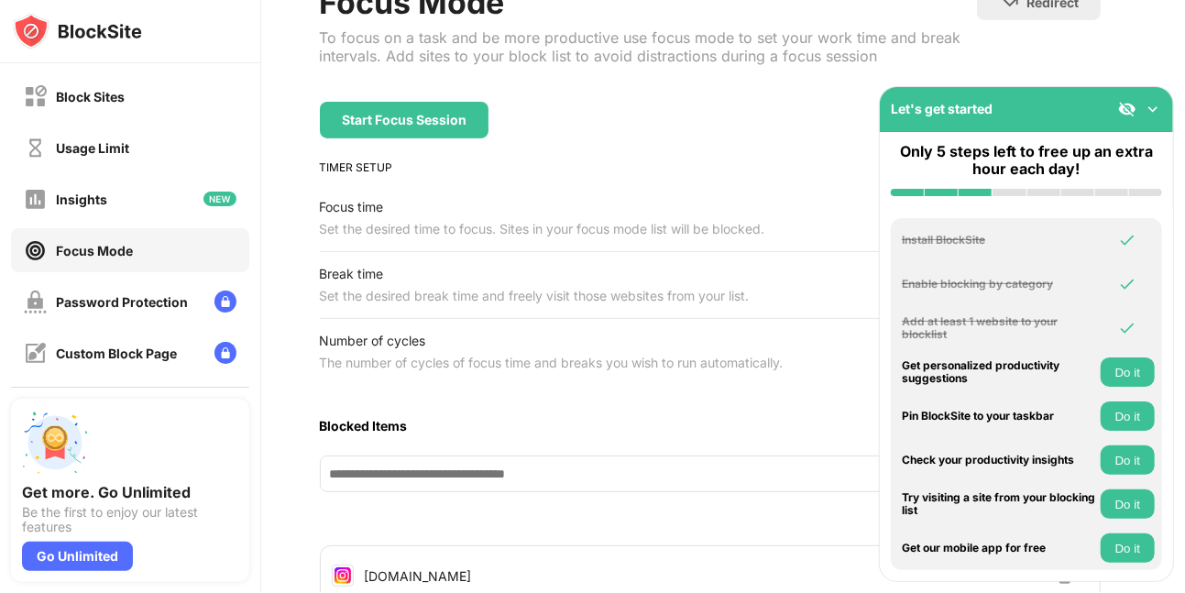
scroll to position [341, 13]
